Goal: Task Accomplishment & Management: Manage account settings

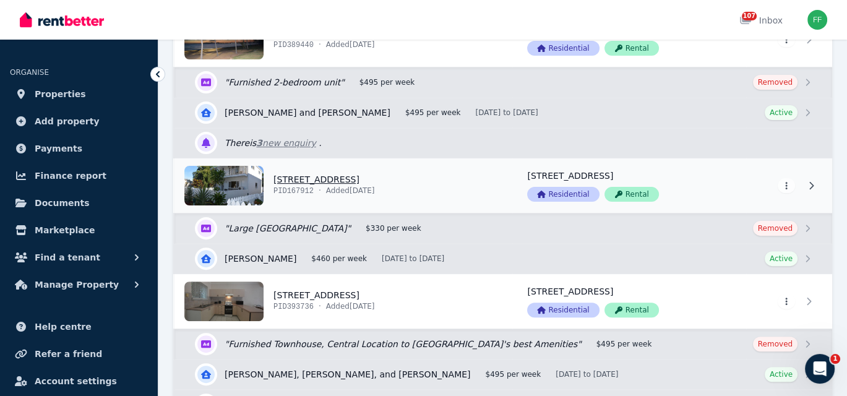
scroll to position [495, 0]
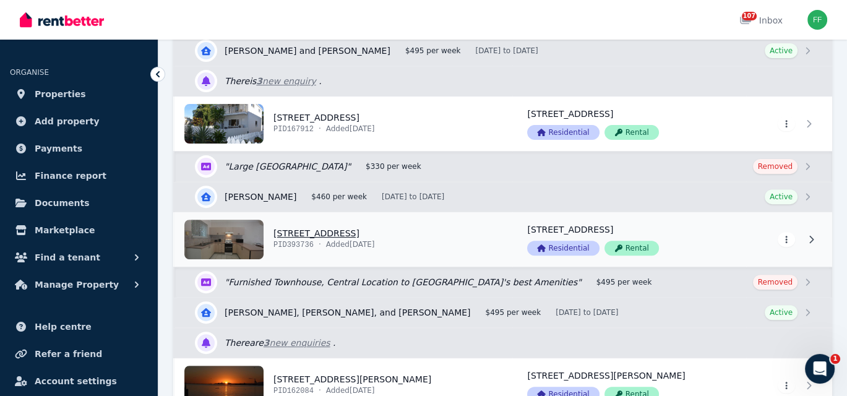
click at [808, 235] on icon at bounding box center [811, 239] width 12 height 9
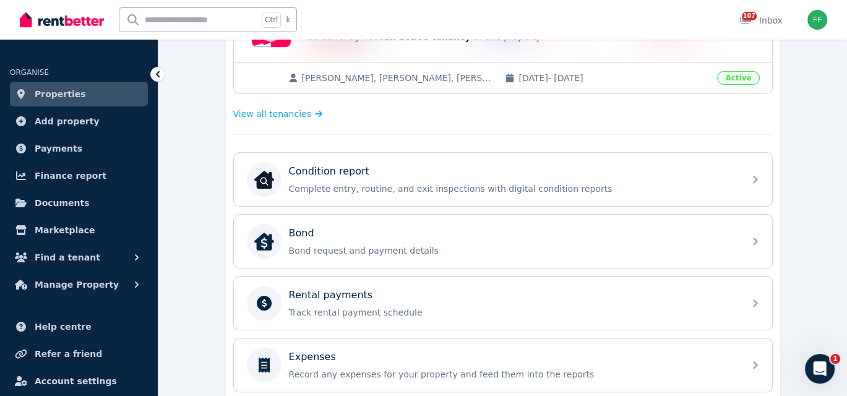
scroll to position [282, 0]
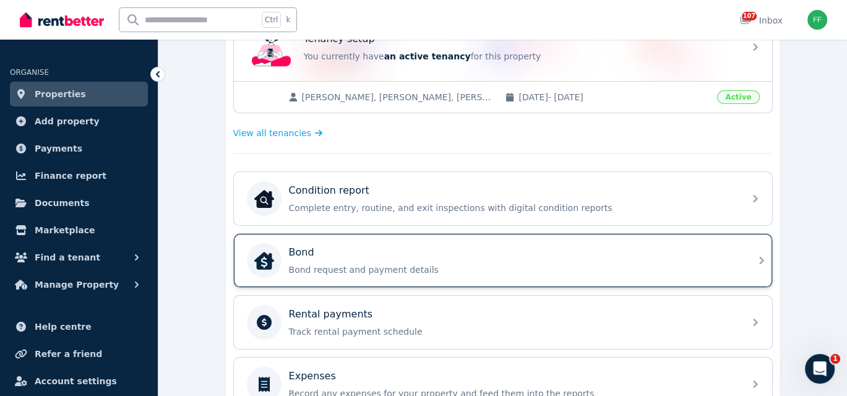
click at [761, 256] on icon at bounding box center [761, 260] width 15 height 15
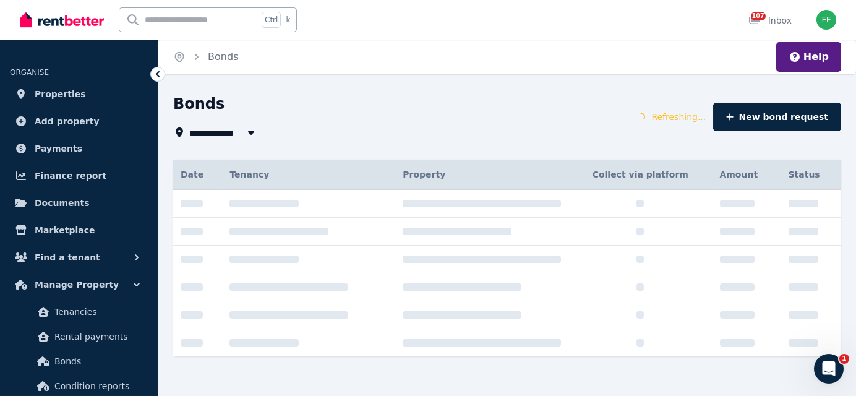
type input "**********"
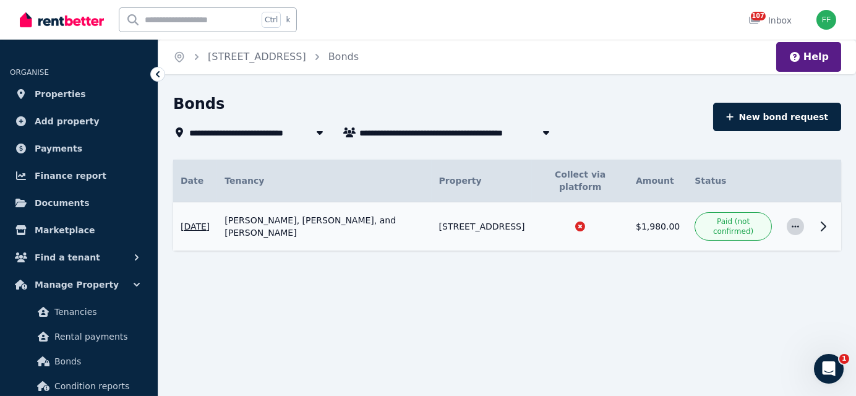
click at [800, 228] on icon "button" at bounding box center [796, 226] width 10 height 9
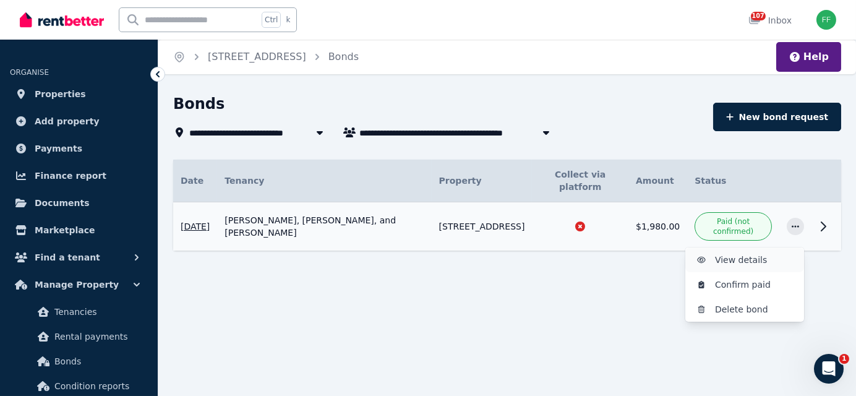
click at [720, 261] on span "View details" at bounding box center [754, 259] width 79 height 15
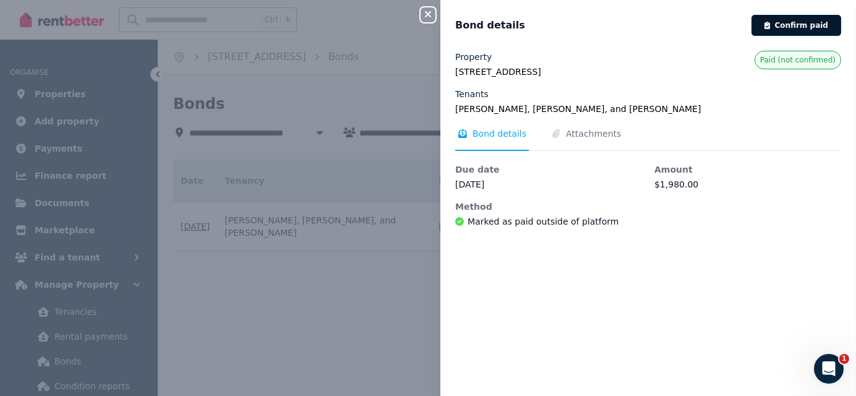
click at [778, 24] on button "Confirm paid" at bounding box center [797, 25] width 90 height 21
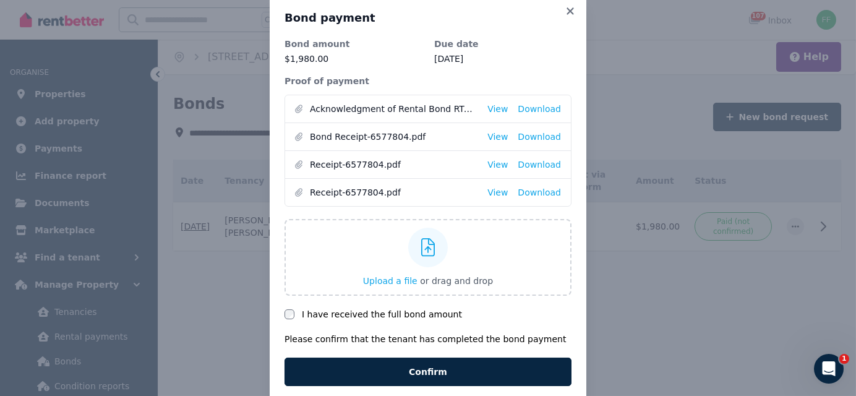
scroll to position [46, 0]
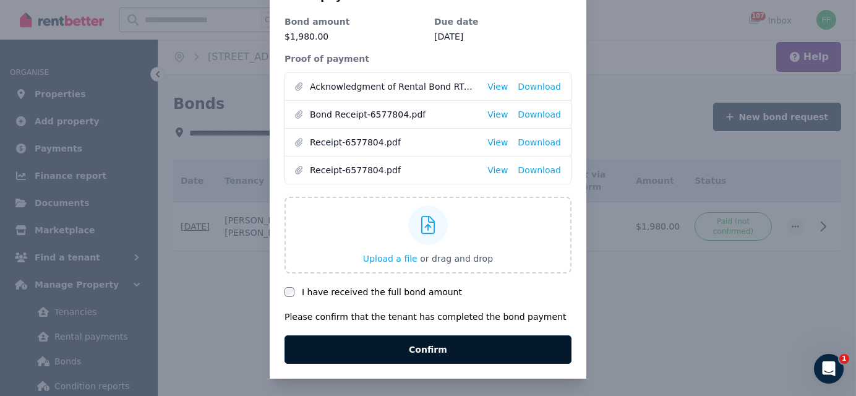
click at [399, 346] on button "Confirm" at bounding box center [428, 349] width 287 height 28
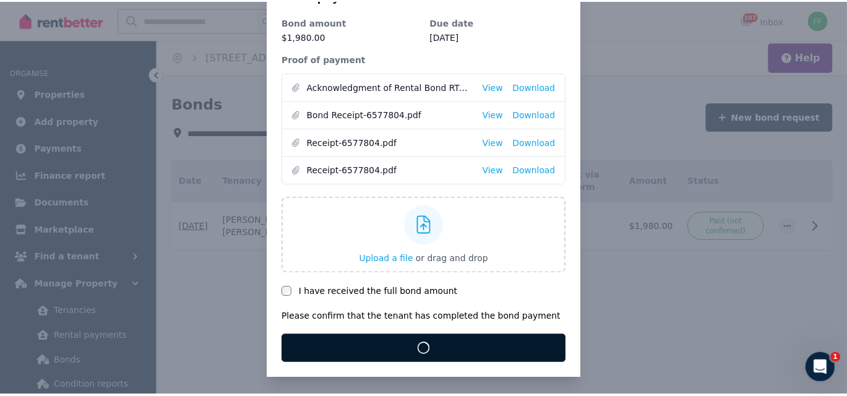
scroll to position [0, 0]
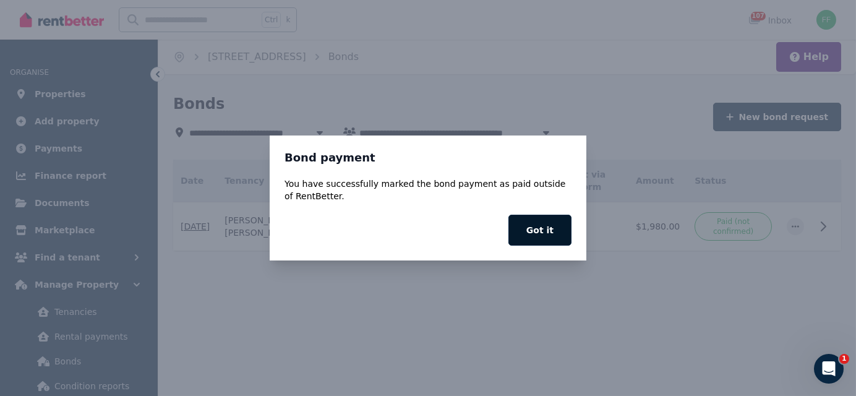
click at [530, 225] on button "Got it" at bounding box center [540, 230] width 63 height 31
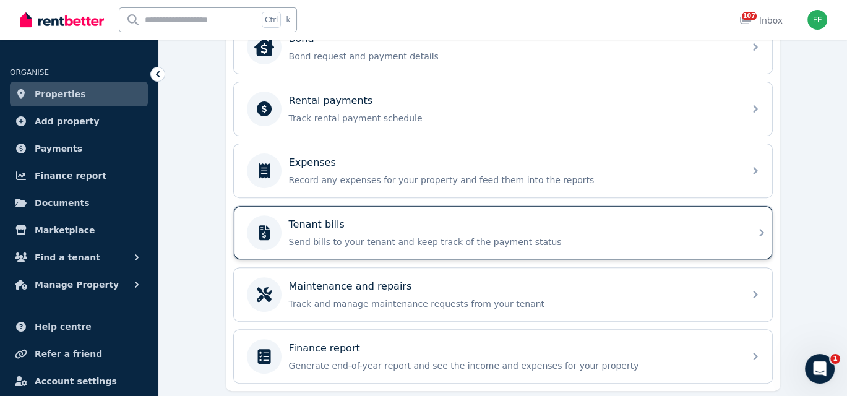
scroll to position [529, 0]
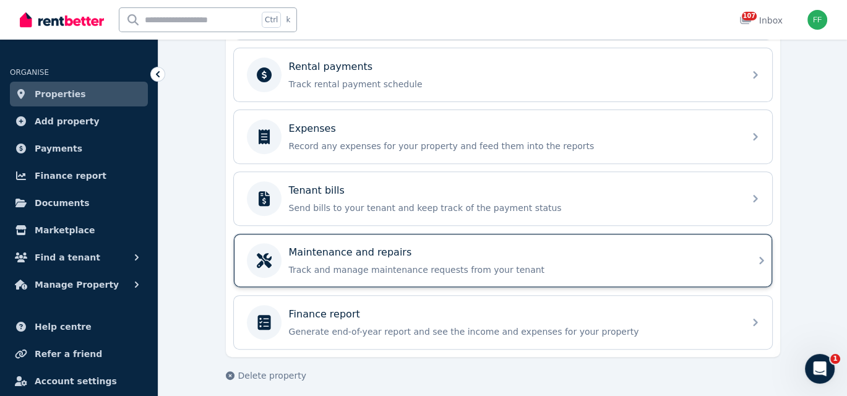
click at [757, 253] on icon at bounding box center [761, 260] width 15 height 15
